Goal: Task Accomplishment & Management: Complete application form

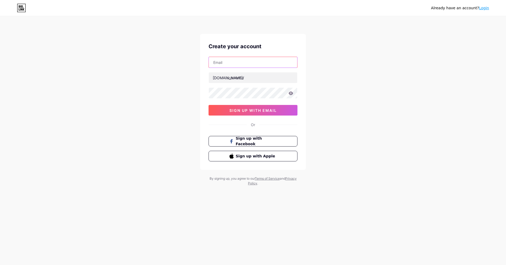
click at [247, 65] on input "text" at bounding box center [253, 62] width 88 height 11
type input "[EMAIL_ADDRESS][DOMAIN_NAME]"
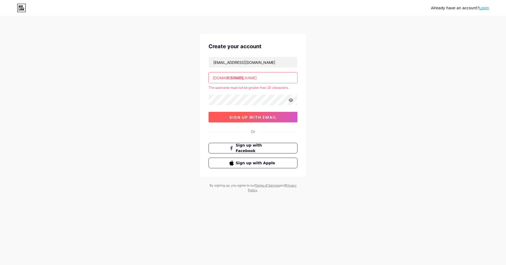
click at [269, 116] on span "sign up with email" at bounding box center [252, 117] width 47 height 4
drag, startPoint x: 264, startPoint y: 80, endPoint x: 233, endPoint y: 76, distance: 30.7
click at [233, 76] on input "luigi damiani bernardi" at bounding box center [253, 77] width 88 height 11
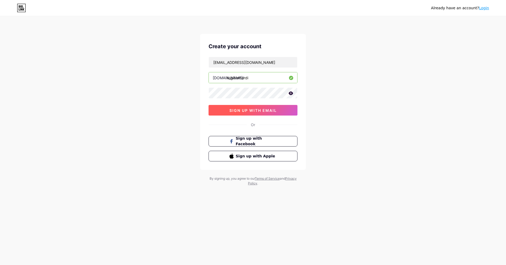
type input "luigibernardi"
click at [246, 106] on button "sign up with email" at bounding box center [253, 110] width 89 height 11
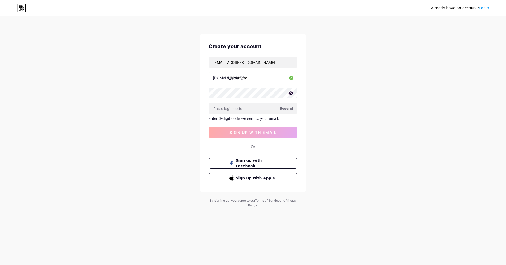
click at [291, 108] on span "Resend" at bounding box center [286, 108] width 13 height 6
paste input "734933"
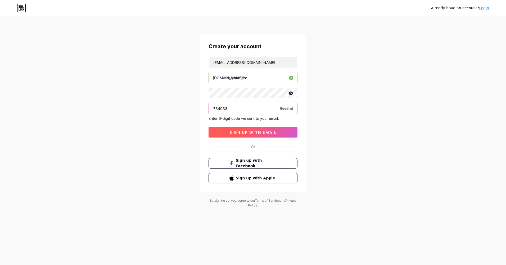
type input "734933"
click at [256, 131] on span "sign up with email" at bounding box center [252, 132] width 47 height 4
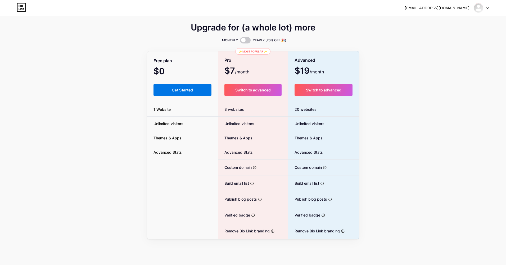
click at [170, 90] on button "Get Started" at bounding box center [182, 90] width 58 height 12
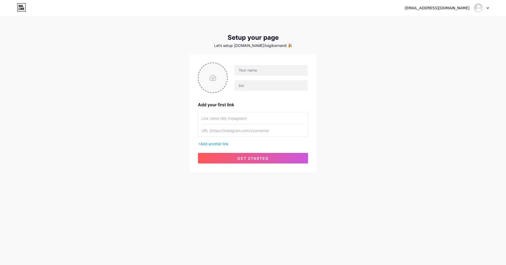
click at [206, 81] on input "file" at bounding box center [212, 77] width 29 height 29
type input "C:\fakepath\4f7315b584fd7226fe427438e7deba4c.jpg"
click at [248, 73] on input "text" at bounding box center [271, 70] width 74 height 11
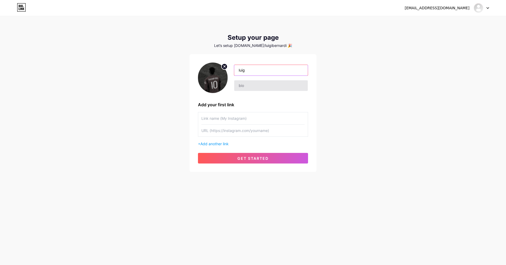
type input "luigibernardi"
click at [255, 88] on input "text" at bounding box center [271, 85] width 74 height 11
click at [265, 75] on input "luigibernardi" at bounding box center [271, 70] width 74 height 11
click at [240, 89] on input "text" at bounding box center [271, 85] width 74 height 11
type input "a"
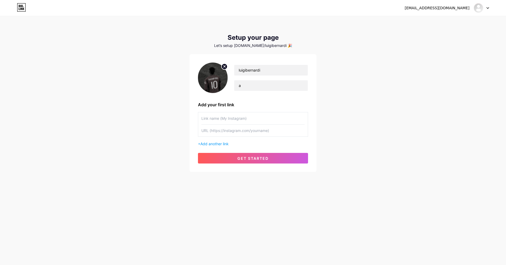
click at [229, 114] on input "text" at bounding box center [252, 118] width 103 height 12
click at [245, 131] on input "text" at bounding box center [252, 130] width 103 height 12
type input "https:///instagram.com/luigibernardii7"
click at [268, 162] on button "get started" at bounding box center [253, 158] width 110 height 11
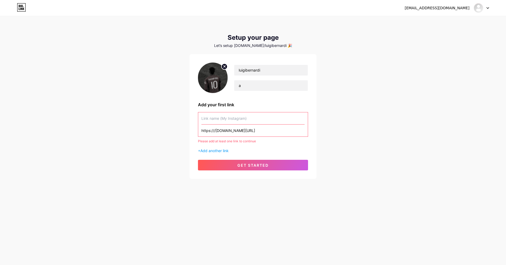
click at [264, 121] on input "text" at bounding box center [252, 118] width 103 height 12
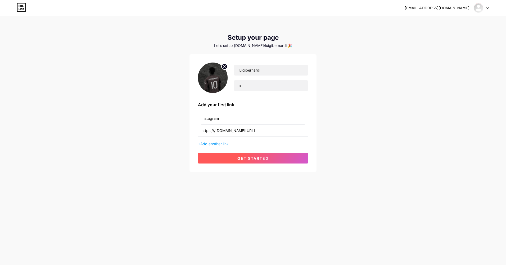
type input "Instagram"
click at [240, 160] on span "get started" at bounding box center [252, 158] width 31 height 4
click at [247, 158] on span "get started" at bounding box center [252, 158] width 31 height 4
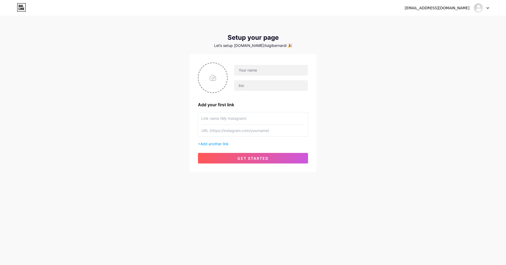
click at [17, 7] on div "[EMAIL_ADDRESS][DOMAIN_NAME] Dashboard Logout" at bounding box center [253, 8] width 506 height 10
click at [27, 8] on div "[EMAIL_ADDRESS][DOMAIN_NAME] Dashboard Logout" at bounding box center [253, 8] width 506 height 10
click at [18, 9] on icon at bounding box center [21, 7] width 9 height 8
